Goal: Information Seeking & Learning: Learn about a topic

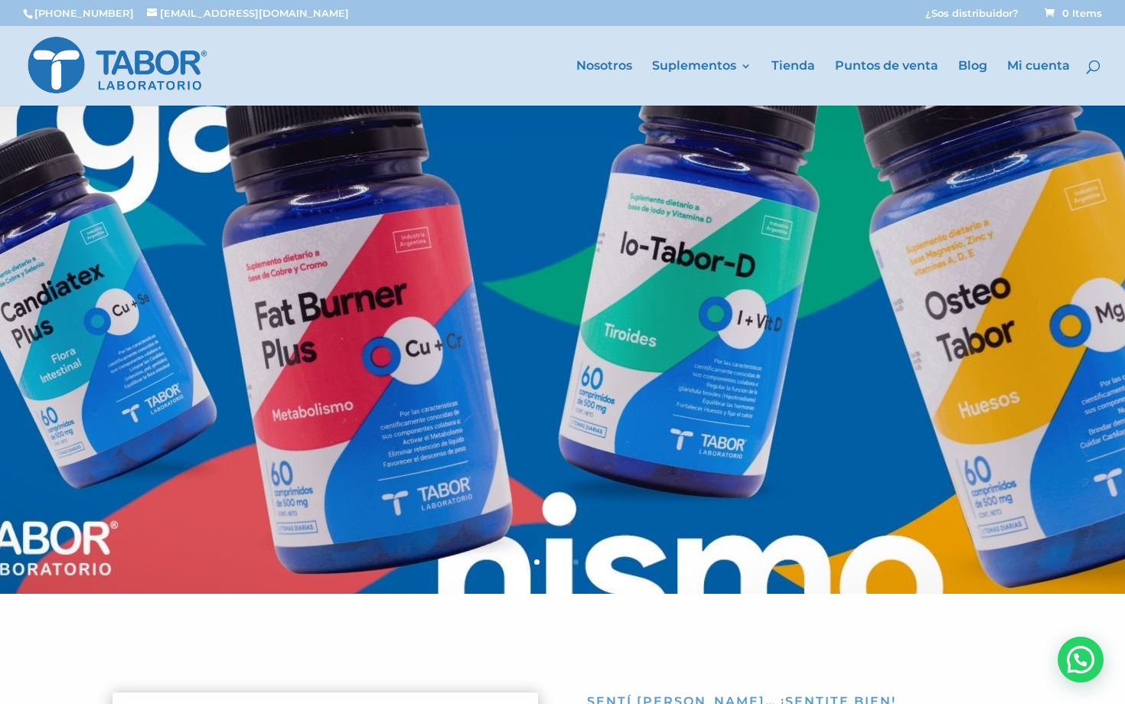
click at [903, 57] on div at bounding box center [585, 66] width 1125 height 80
click at [903, 62] on link "Puntos de venta" at bounding box center [886, 82] width 103 height 45
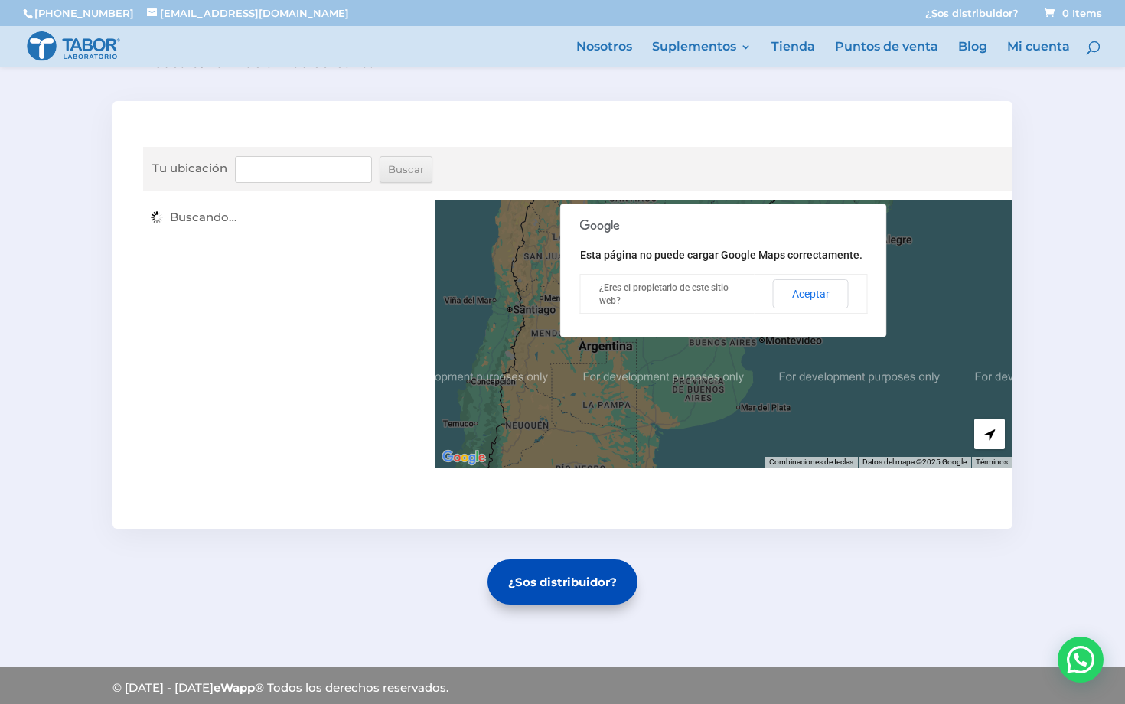
scroll to position [508, 0]
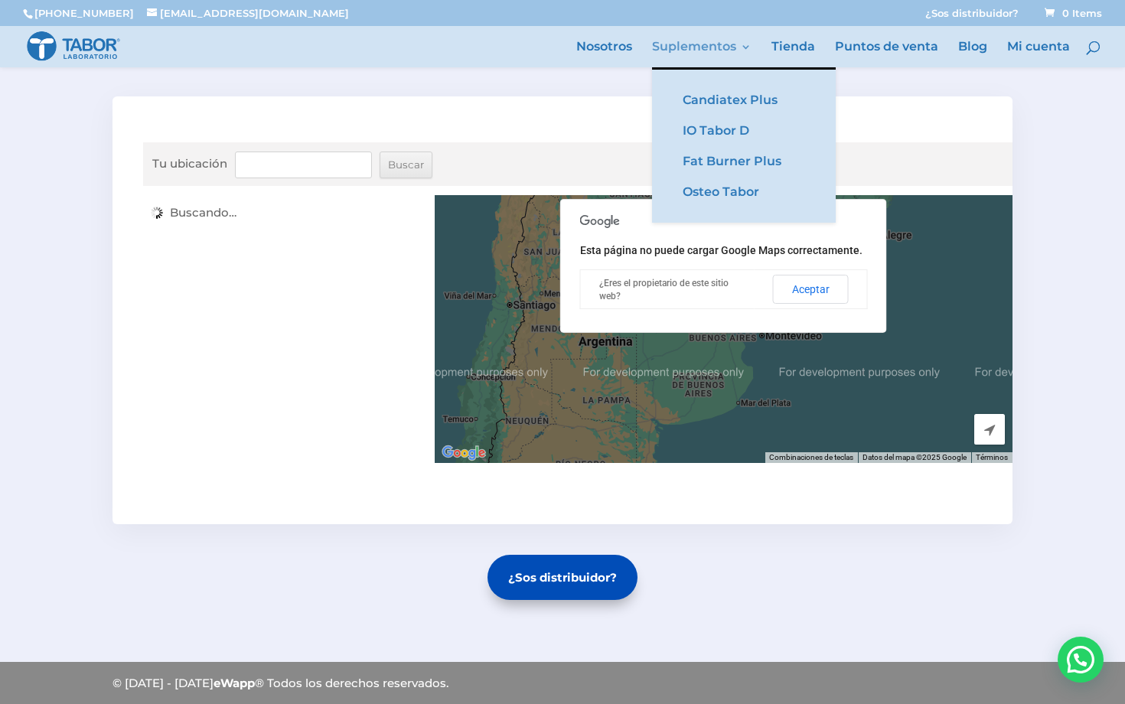
click at [702, 42] on link "Suplementos" at bounding box center [701, 54] width 99 height 26
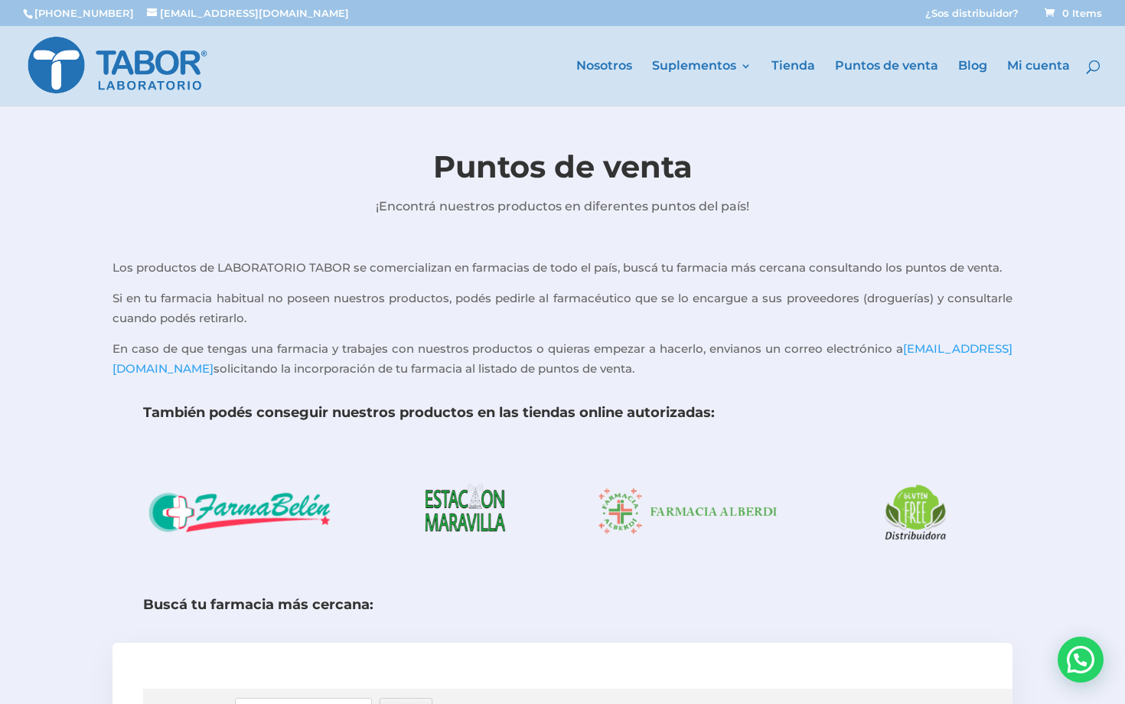
click at [698, 53] on div at bounding box center [585, 66] width 1125 height 80
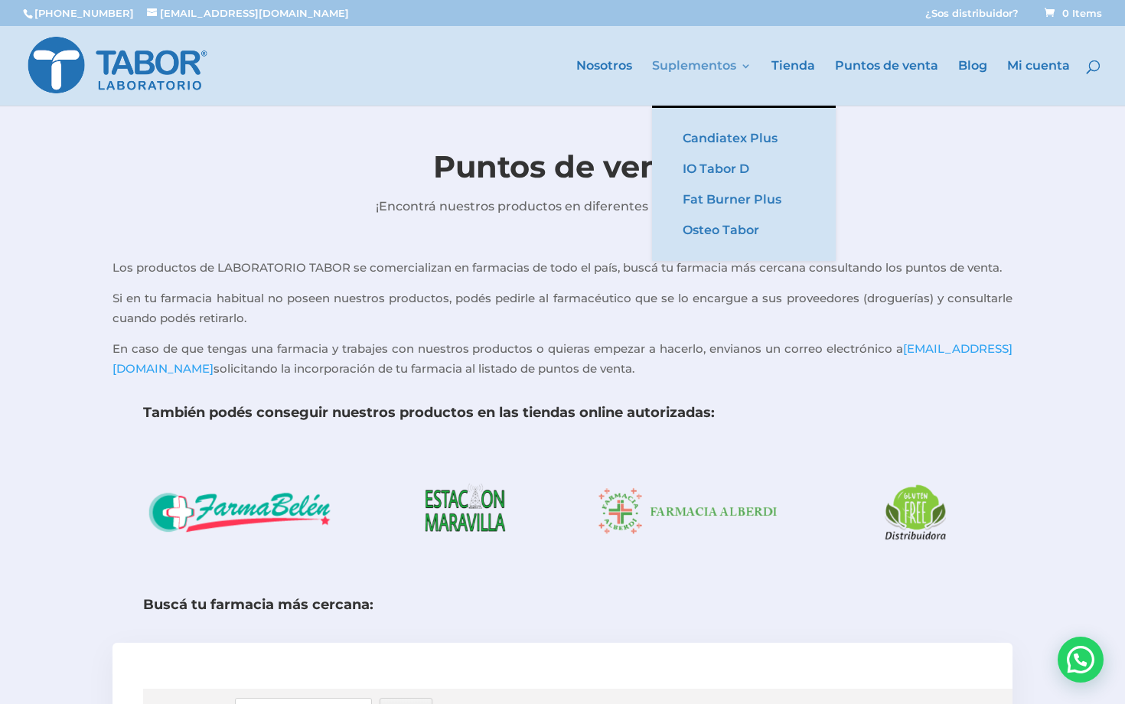
click at [698, 64] on link "Suplementos" at bounding box center [701, 82] width 99 height 45
click at [696, 148] on link "Candiatex Plus" at bounding box center [743, 138] width 153 height 31
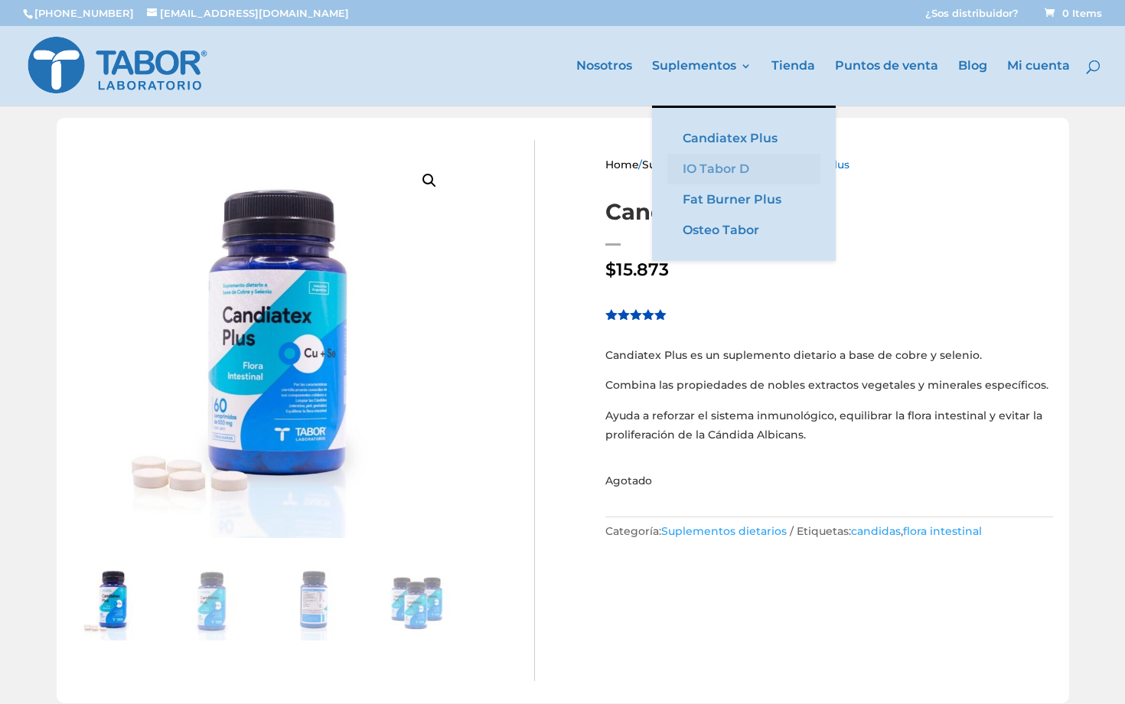
click at [730, 179] on link "IO Tabor D" at bounding box center [743, 169] width 153 height 31
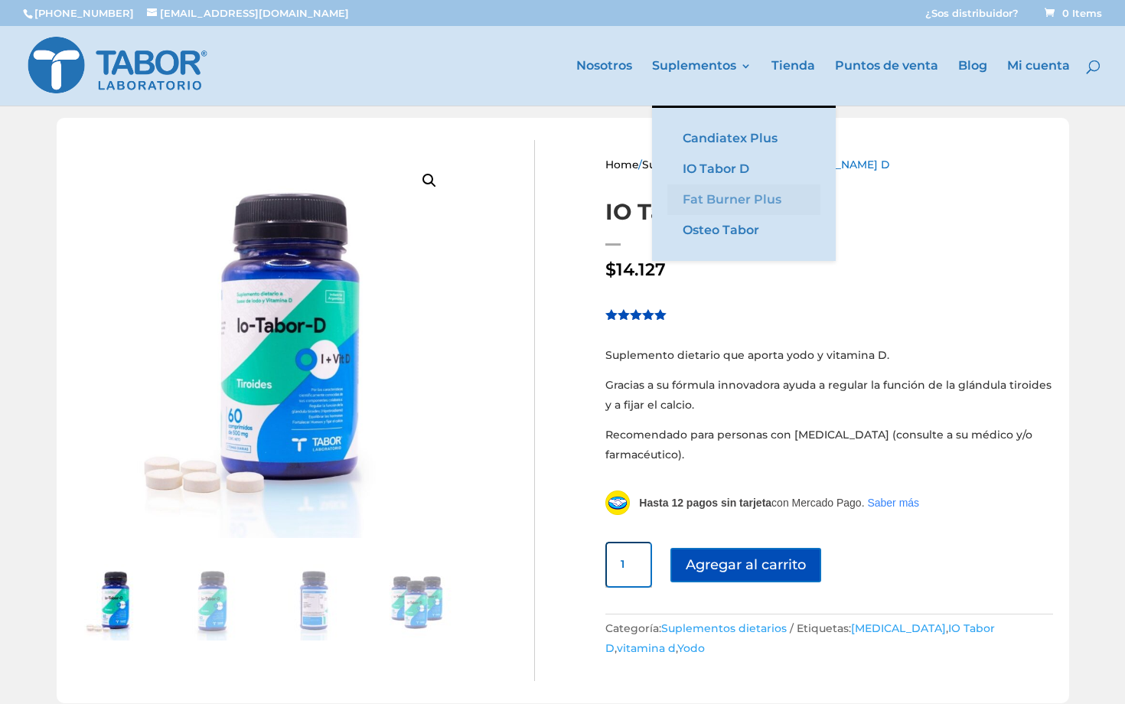
click at [720, 205] on link "Fat Burner Plus" at bounding box center [743, 199] width 153 height 31
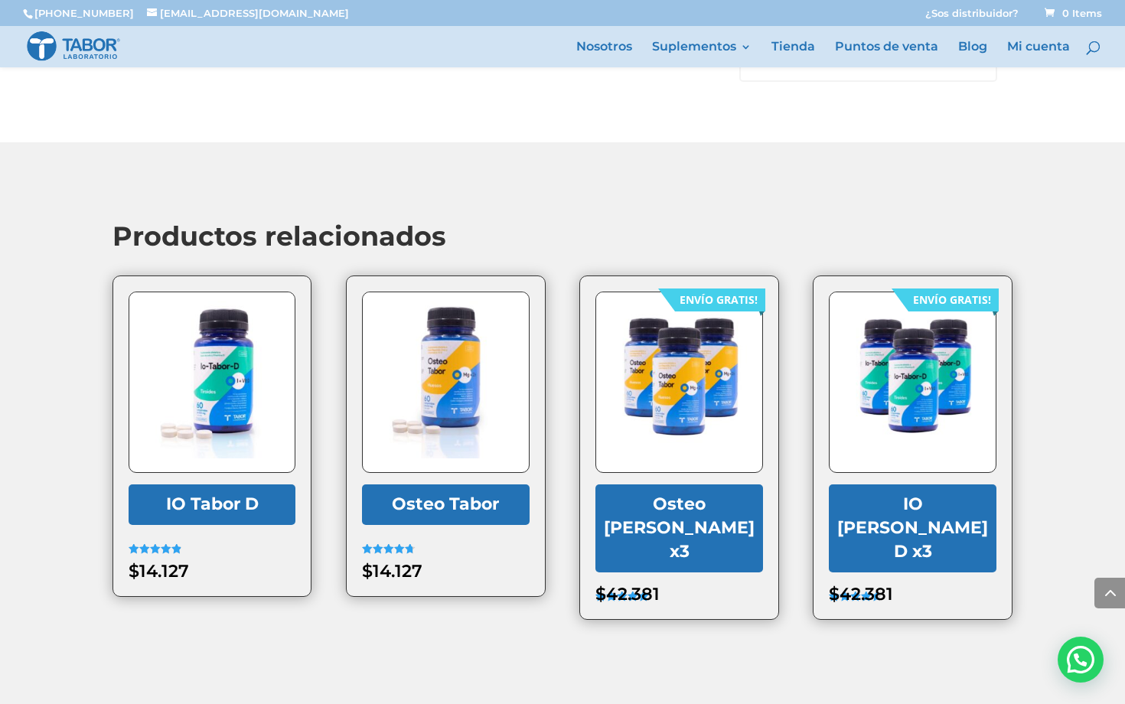
scroll to position [2997, 0]
